Goal: Information Seeking & Learning: Learn about a topic

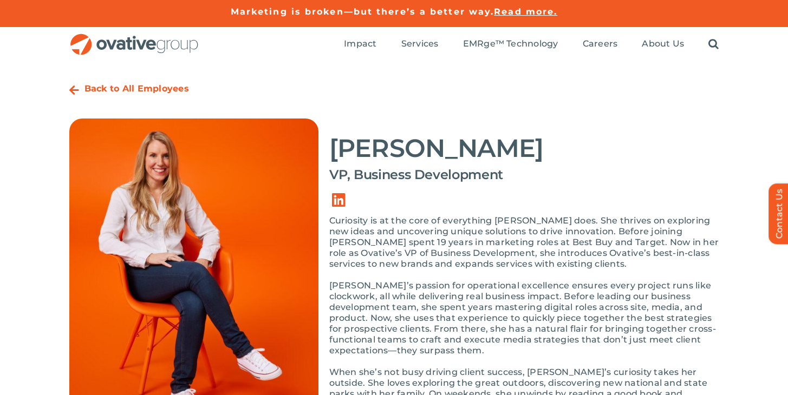
click at [133, 89] on strong "Back to All Employees" at bounding box center [136, 88] width 105 height 10
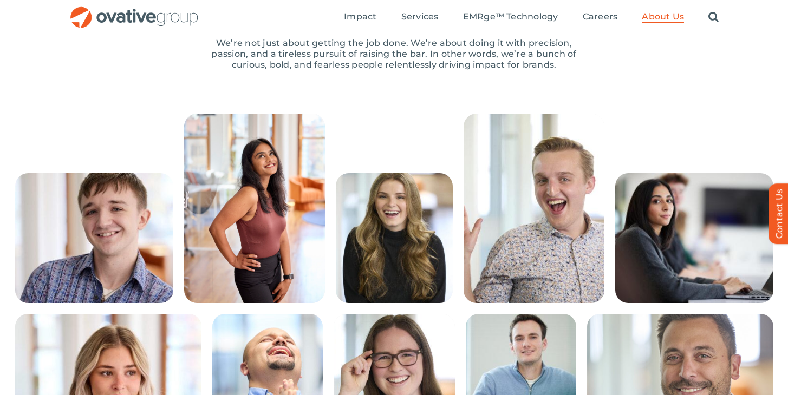
scroll to position [195, 0]
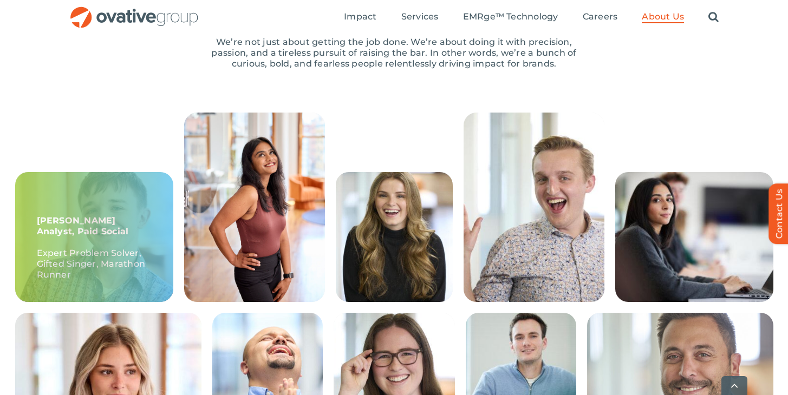
click at [40, 226] on strong "Ethan, Sr. Analyst, Paid Social" at bounding box center [83, 226] width 92 height 21
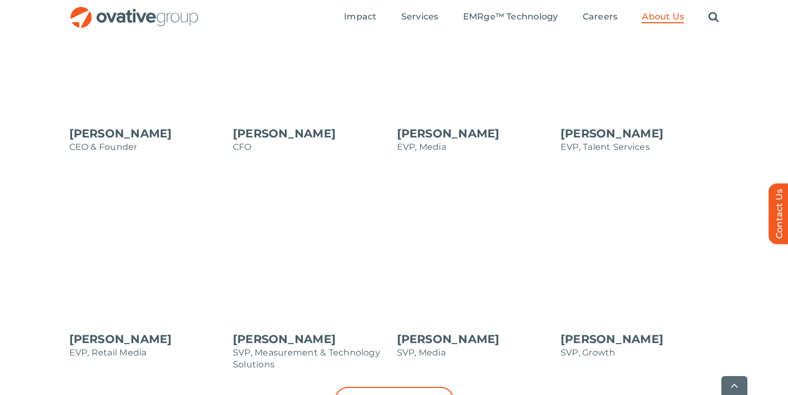
scroll to position [1071, 0]
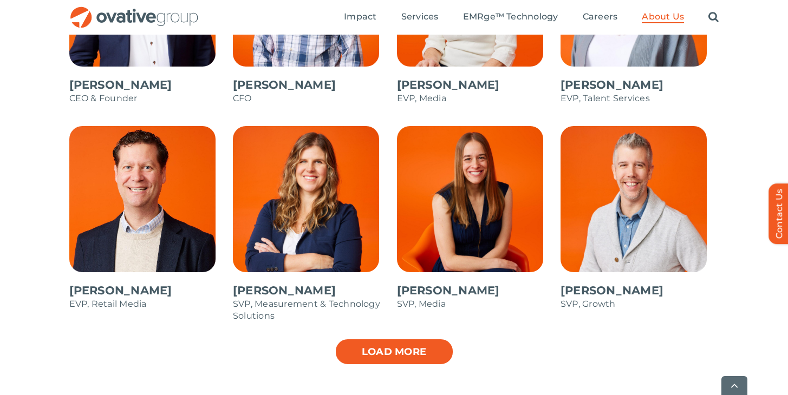
click at [396, 351] on link "Load more" at bounding box center [394, 351] width 119 height 27
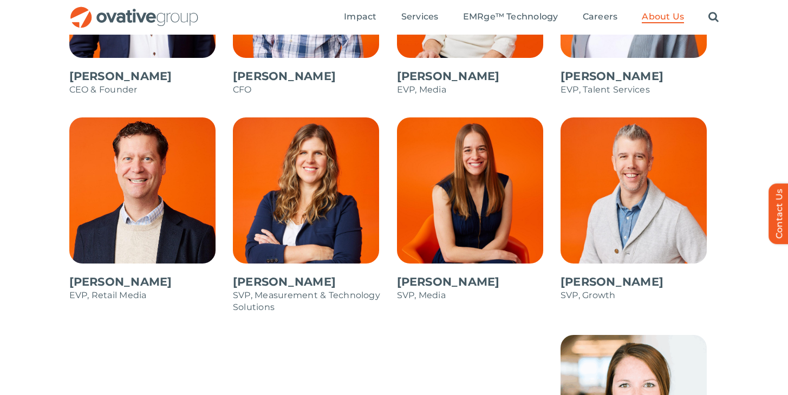
scroll to position [1064, 0]
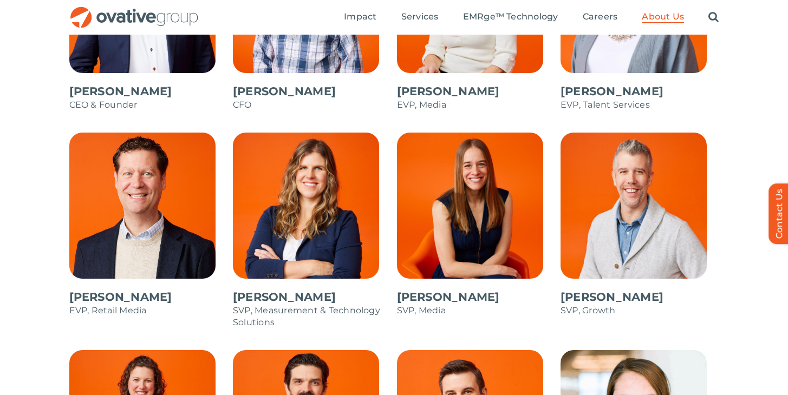
click at [461, 193] on span at bounding box center [476, 230] width 159 height 195
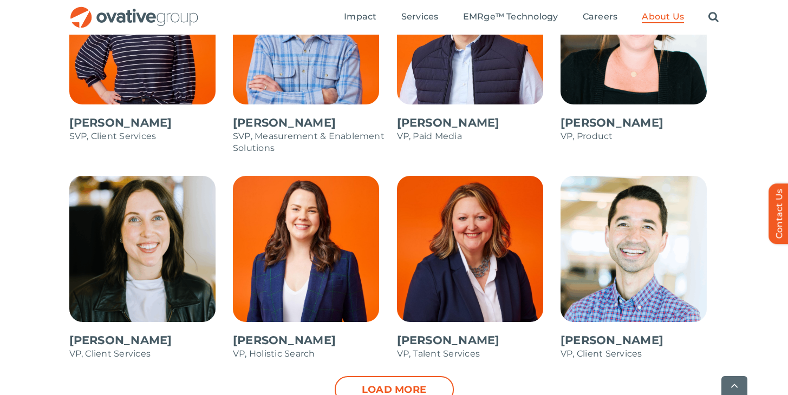
scroll to position [1521, 0]
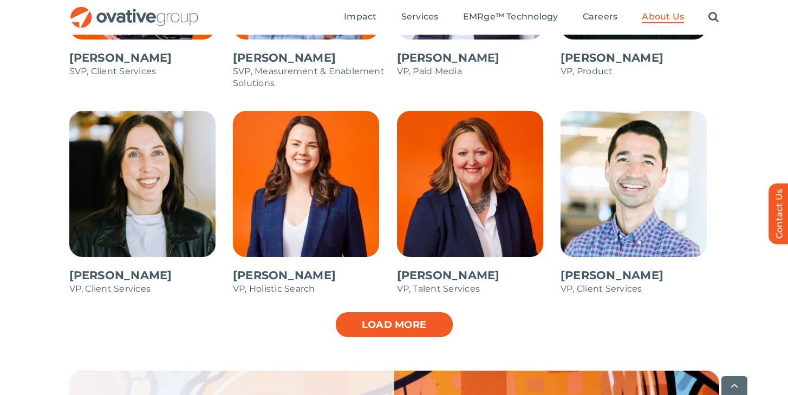
click at [402, 316] on link "Load more" at bounding box center [394, 324] width 119 height 27
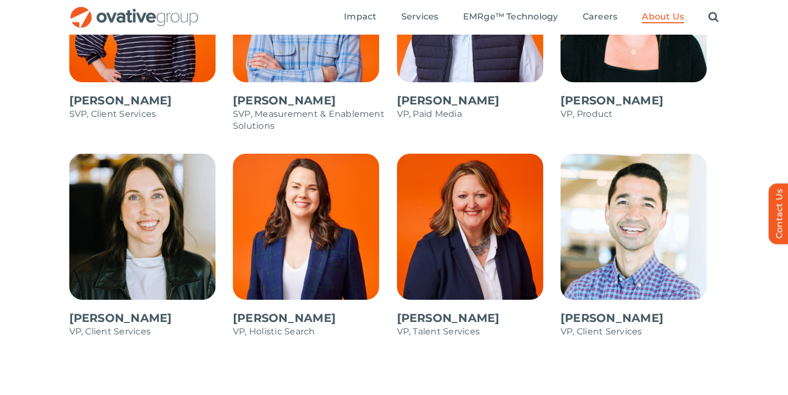
scroll to position [1475, 0]
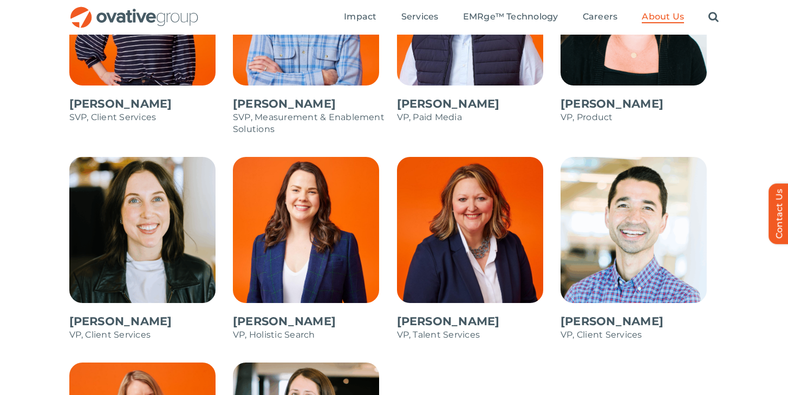
click at [142, 233] on span at bounding box center [148, 254] width 159 height 195
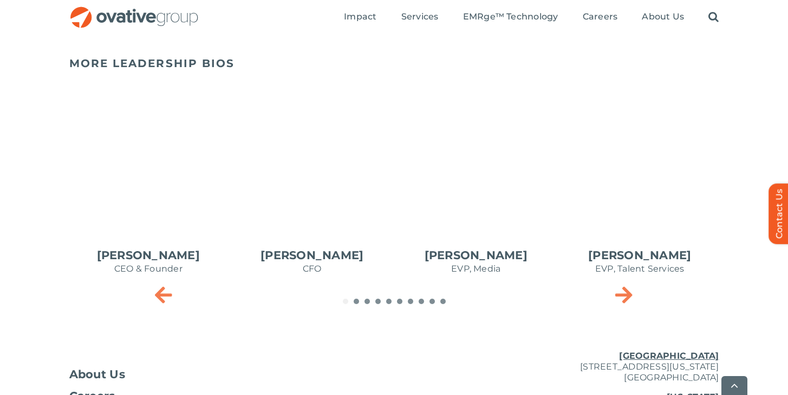
scroll to position [583, 0]
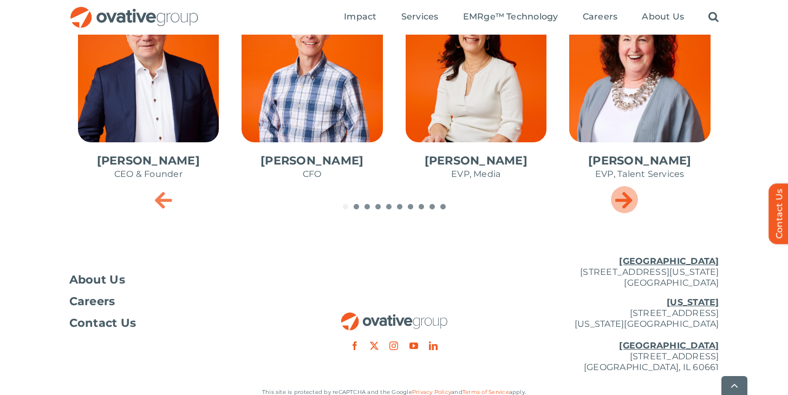
click at [621, 200] on icon "Next slide" at bounding box center [623, 200] width 17 height 22
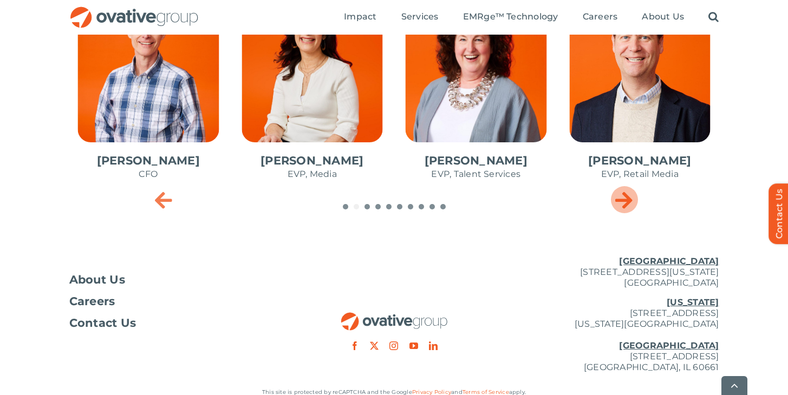
click at [619, 198] on icon "Next slide" at bounding box center [623, 200] width 17 height 22
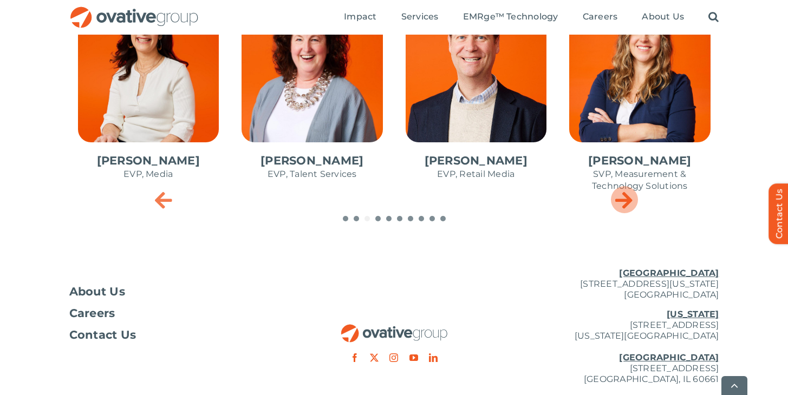
click at [619, 198] on icon "Next slide" at bounding box center [623, 200] width 17 height 22
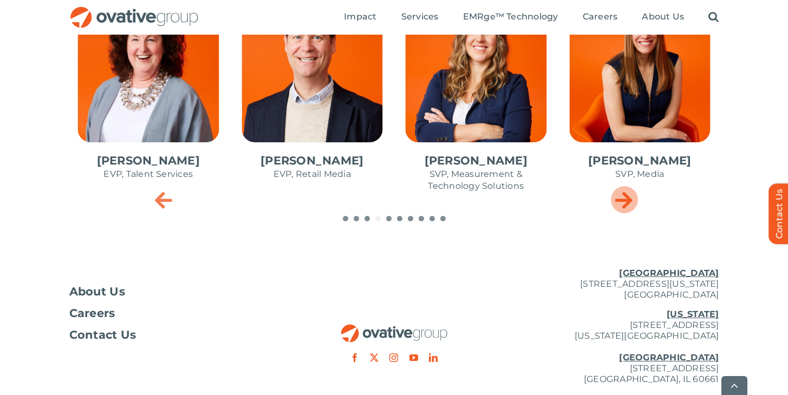
click at [619, 198] on icon "Next slide" at bounding box center [623, 200] width 17 height 22
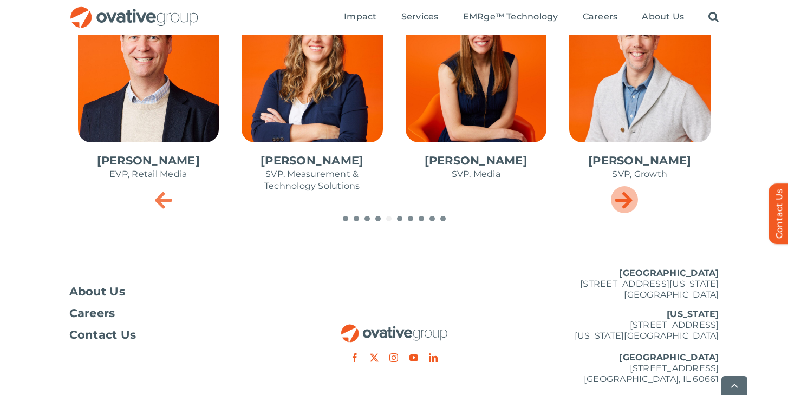
click at [619, 198] on icon "Next slide" at bounding box center [623, 200] width 17 height 22
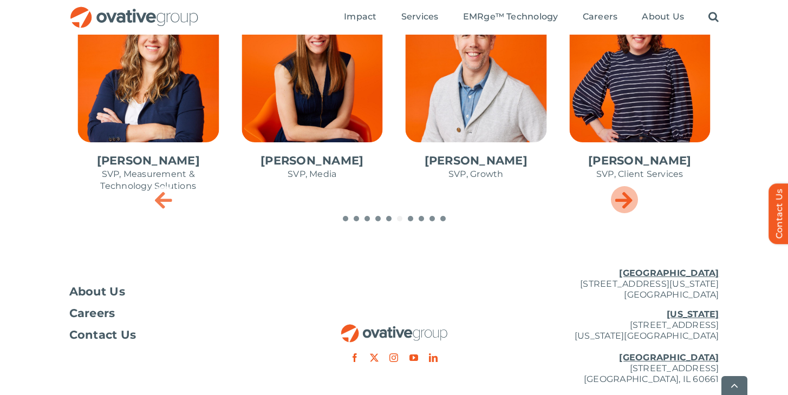
click at [618, 199] on icon "Next slide" at bounding box center [623, 200] width 17 height 22
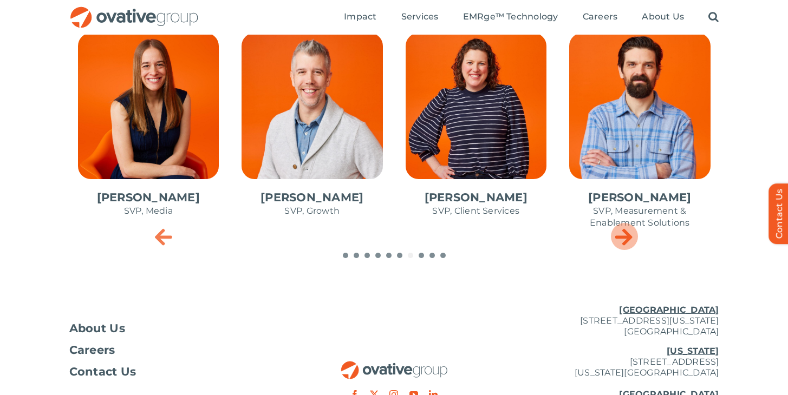
scroll to position [404, 0]
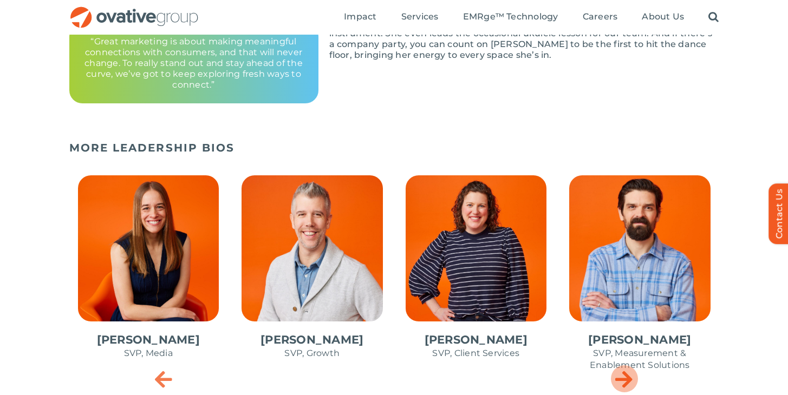
click at [634, 370] on div "Next slide" at bounding box center [624, 379] width 27 height 27
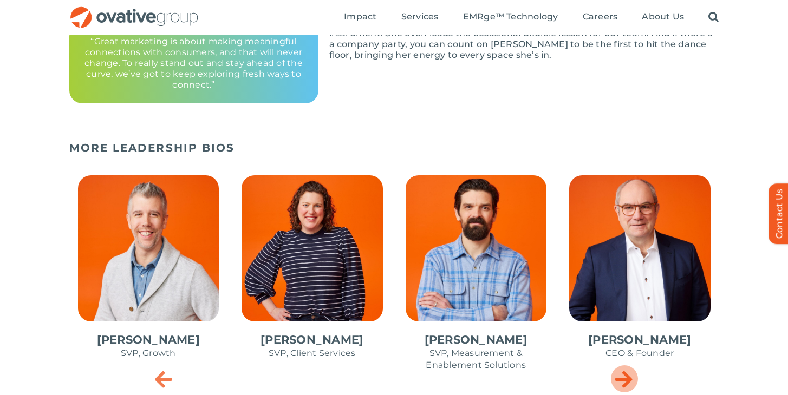
click at [626, 367] on div "Next slide" at bounding box center [624, 379] width 27 height 27
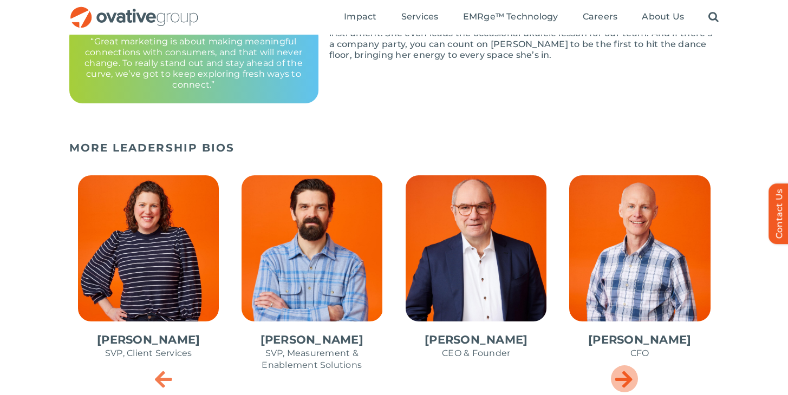
click at [626, 367] on div "Next slide" at bounding box center [624, 379] width 27 height 27
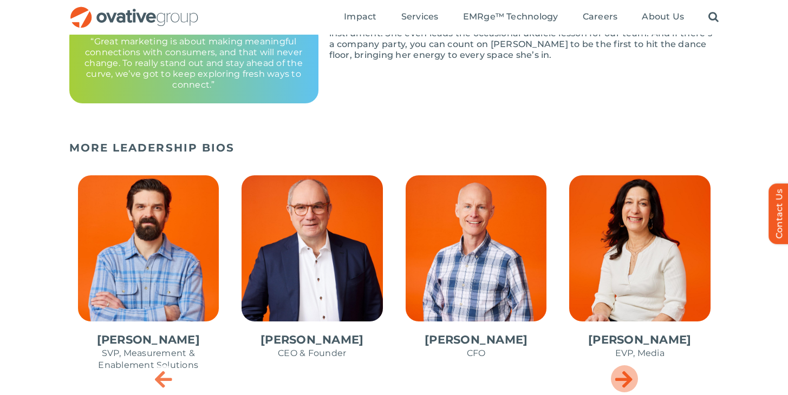
click at [626, 367] on div "Next slide" at bounding box center [624, 379] width 27 height 27
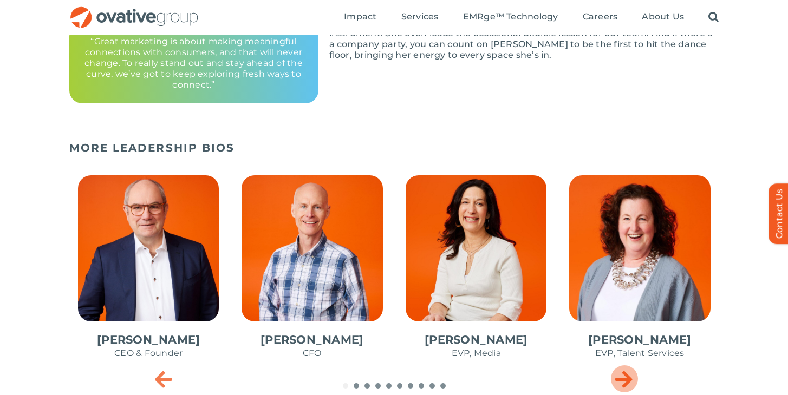
click at [626, 367] on div "Next slide" at bounding box center [624, 379] width 27 height 27
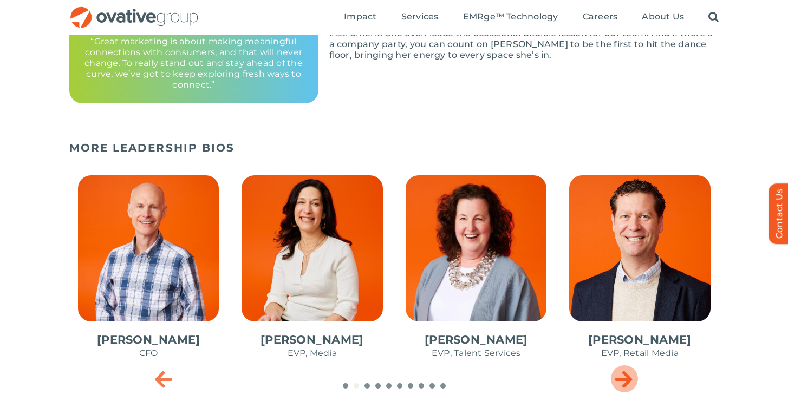
click at [626, 367] on div "Next slide" at bounding box center [624, 379] width 27 height 27
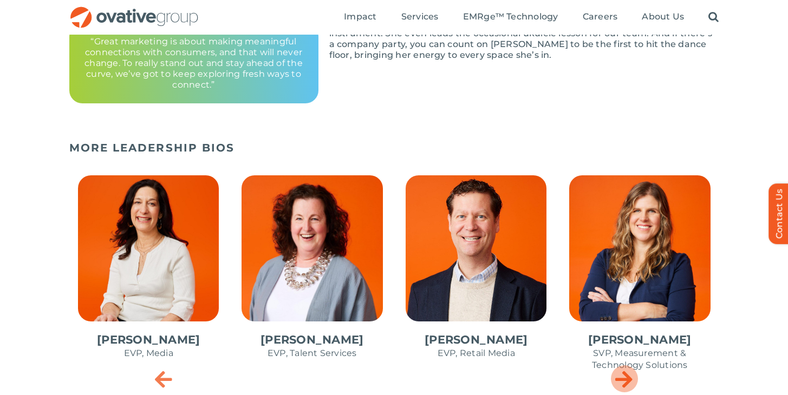
click at [626, 367] on div "Next slide" at bounding box center [624, 379] width 27 height 27
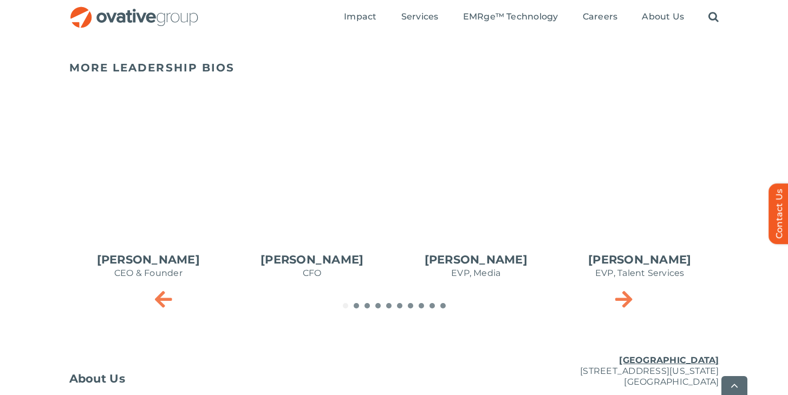
scroll to position [476, 0]
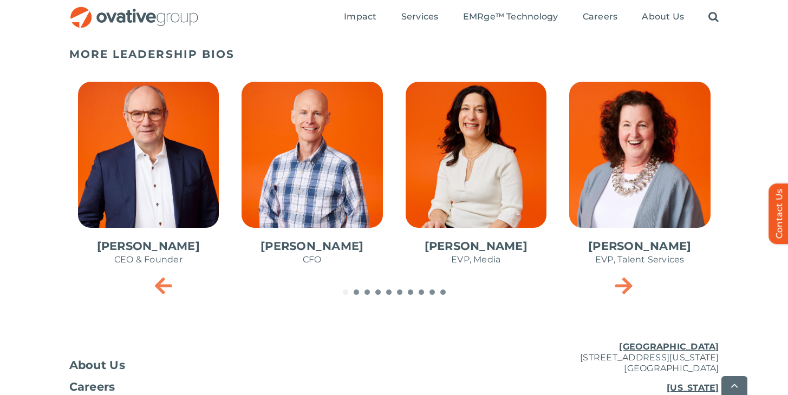
click at [504, 147] on span "3 / 10" at bounding box center [476, 179] width 159 height 212
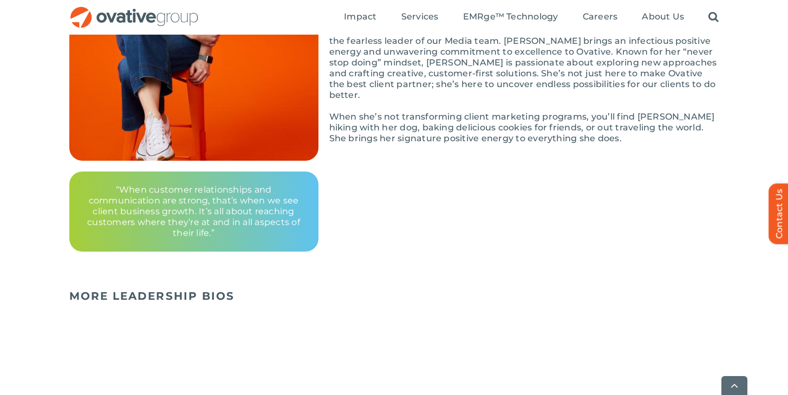
scroll to position [334, 0]
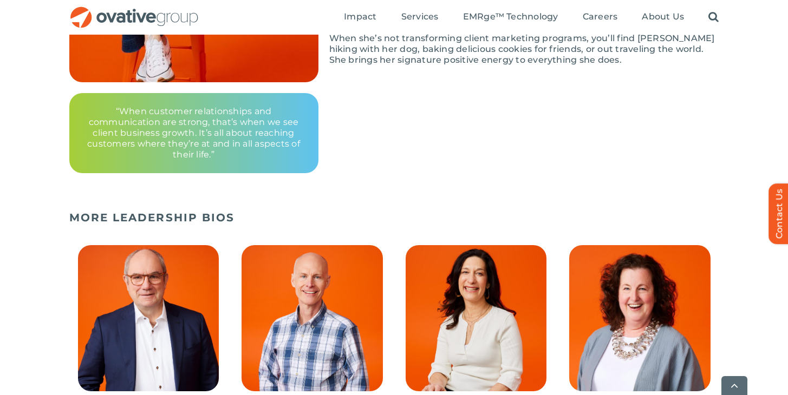
click at [180, 285] on span "1 / 10" at bounding box center [148, 343] width 159 height 212
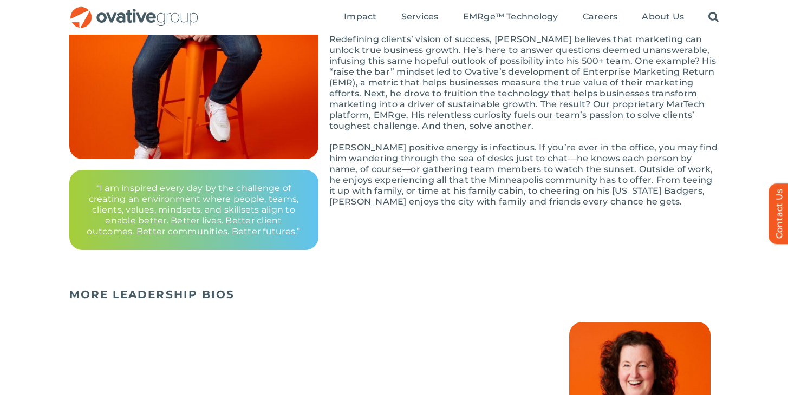
scroll to position [104, 0]
